Goal: Entertainment & Leisure: Consume media (video, audio)

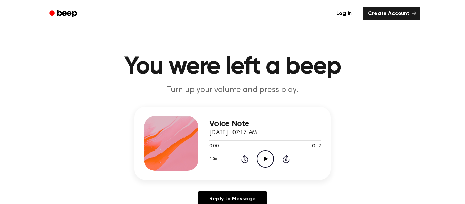
click at [256, 163] on div "1.0x Rewind 5 seconds Play Audio Skip 5 seconds" at bounding box center [266, 158] width 112 height 17
click at [269, 155] on icon "Play Audio" at bounding box center [265, 158] width 17 height 17
click at [114, 169] on div "Voice Note September 5, 2025 · 07:17 AM 0:04 0:12 Your browser does not support…" at bounding box center [232, 160] width 449 height 106
click at [114, 169] on div "Voice Note September 5, 2025 · 07:17 AM 0:05 0:12 Your browser does not support…" at bounding box center [232, 160] width 449 height 106
click at [114, 169] on div "Voice Note September 5, 2025 · 07:17 AM 0:06 0:12 Your browser does not support…" at bounding box center [232, 160] width 449 height 106
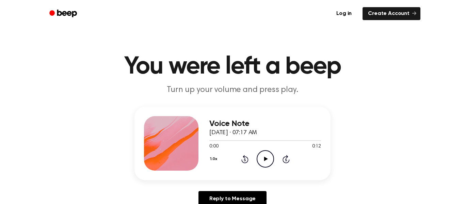
click at [266, 160] on icon "Play Audio" at bounding box center [265, 158] width 17 height 17
click at [271, 152] on icon "Play Audio" at bounding box center [265, 158] width 17 height 17
click at [263, 165] on icon "Play Audio" at bounding box center [265, 158] width 17 height 17
click at [265, 163] on icon "Play Audio" at bounding box center [265, 158] width 17 height 17
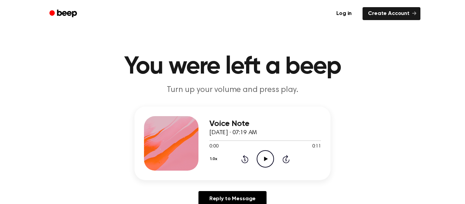
click at [262, 163] on icon "Play Audio" at bounding box center [265, 158] width 17 height 17
click at [260, 164] on icon "Play Audio" at bounding box center [265, 158] width 17 height 17
click at [252, 157] on div "1.0x Rewind 5 seconds Play Audio Skip 5 seconds" at bounding box center [266, 158] width 112 height 17
click at [263, 161] on icon "Play Audio" at bounding box center [265, 158] width 17 height 17
click at [266, 160] on icon at bounding box center [266, 159] width 4 height 4
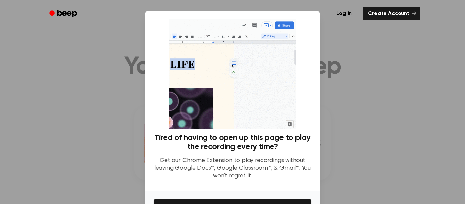
click at [351, 55] on div at bounding box center [232, 102] width 465 height 204
click at [352, 51] on div at bounding box center [232, 102] width 465 height 204
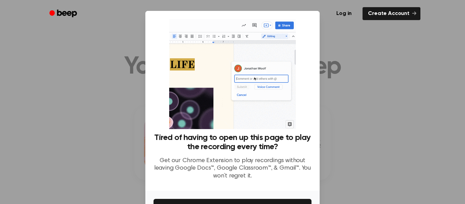
click at [361, 46] on div at bounding box center [232, 102] width 465 height 204
click at [363, 51] on div at bounding box center [232, 102] width 465 height 204
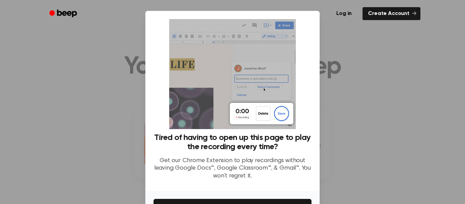
click at [362, 50] on div at bounding box center [232, 102] width 465 height 204
click at [370, 82] on div at bounding box center [232, 102] width 465 height 204
click at [363, 78] on div at bounding box center [232, 102] width 465 height 204
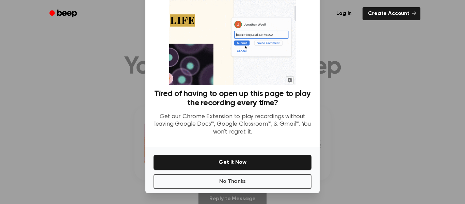
click at [349, 64] on div at bounding box center [232, 102] width 465 height 204
click at [363, 72] on div at bounding box center [232, 102] width 465 height 204
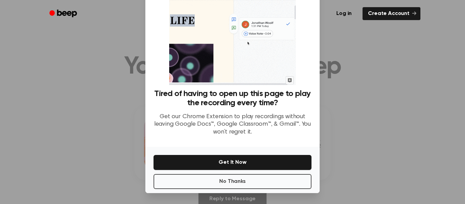
click at [372, 82] on div at bounding box center [232, 102] width 465 height 204
click at [381, 87] on div at bounding box center [232, 102] width 465 height 204
click at [394, 98] on div at bounding box center [232, 102] width 465 height 204
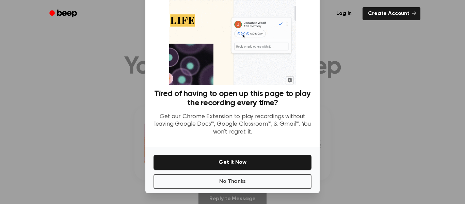
click at [390, 95] on div at bounding box center [232, 102] width 465 height 204
click at [394, 11] on link "Create Account" at bounding box center [392, 13] width 58 height 13
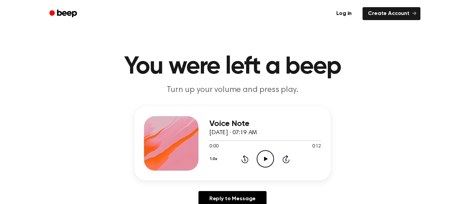
click at [266, 165] on icon "Play Audio" at bounding box center [265, 158] width 17 height 17
click at [265, 163] on icon "Play Audio" at bounding box center [265, 158] width 17 height 17
click at [270, 158] on icon "Play Audio" at bounding box center [265, 158] width 17 height 17
click at [260, 165] on circle at bounding box center [265, 159] width 17 height 17
click at [270, 153] on icon "Play Audio" at bounding box center [265, 158] width 17 height 17
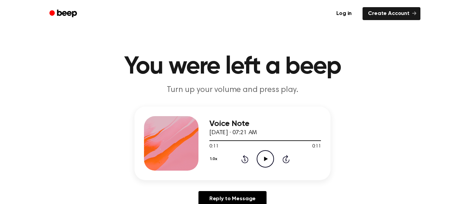
click at [257, 162] on icon "Play Audio" at bounding box center [265, 158] width 17 height 17
click at [266, 153] on icon "Play Audio" at bounding box center [265, 158] width 17 height 17
click at [266, 151] on circle at bounding box center [265, 159] width 17 height 17
click at [270, 160] on icon "Pause Audio" at bounding box center [265, 158] width 17 height 17
click at [264, 157] on icon "Play Audio" at bounding box center [265, 158] width 17 height 17
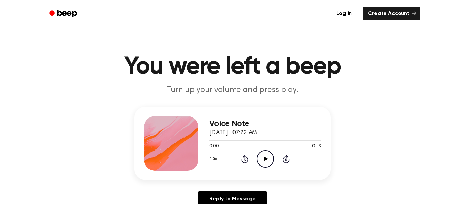
click at [267, 163] on icon "Play Audio" at bounding box center [265, 158] width 17 height 17
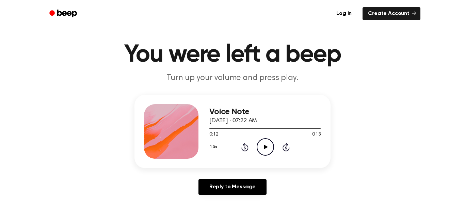
scroll to position [16, 0]
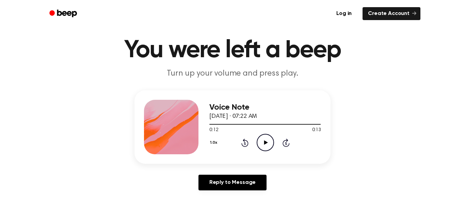
click at [266, 153] on div "Voice Note [DATE] · 07:22 AM 0:12 0:13 Your browser does not support the [objec…" at bounding box center [266, 127] width 112 height 55
click at [273, 144] on icon "Play Audio" at bounding box center [265, 142] width 17 height 17
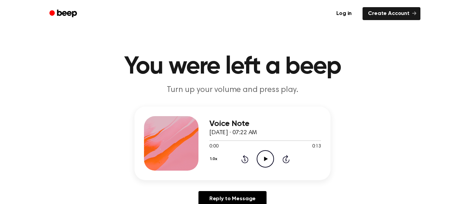
click at [265, 158] on icon at bounding box center [266, 159] width 4 height 4
